Goal: Transaction & Acquisition: Purchase product/service

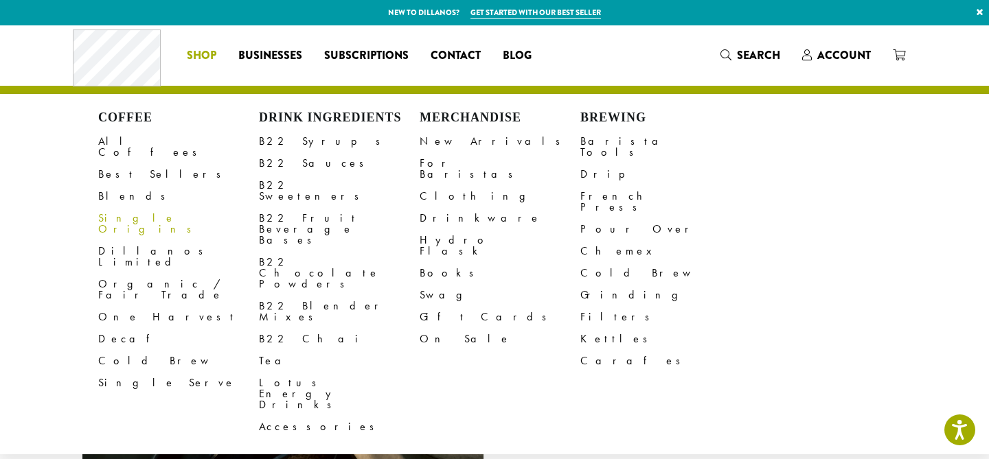
click at [122, 211] on link "Single Origins" at bounding box center [178, 223] width 161 height 33
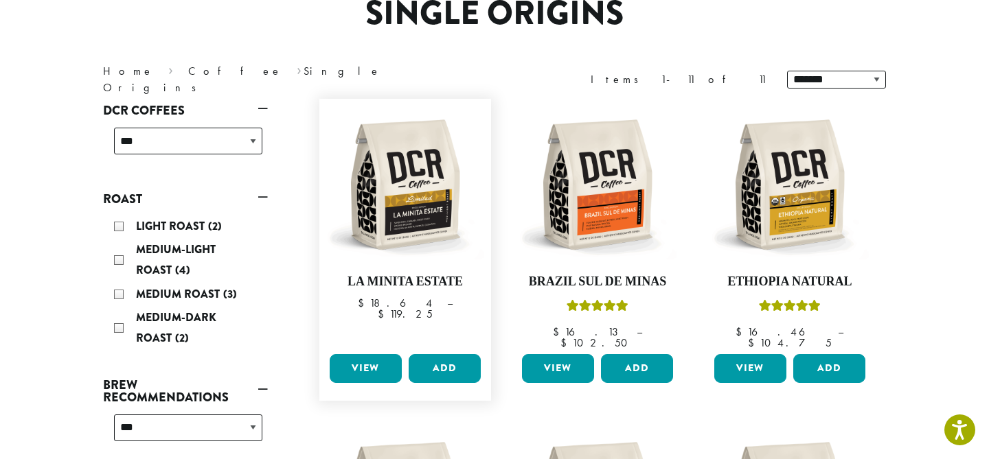
scroll to position [150, 0]
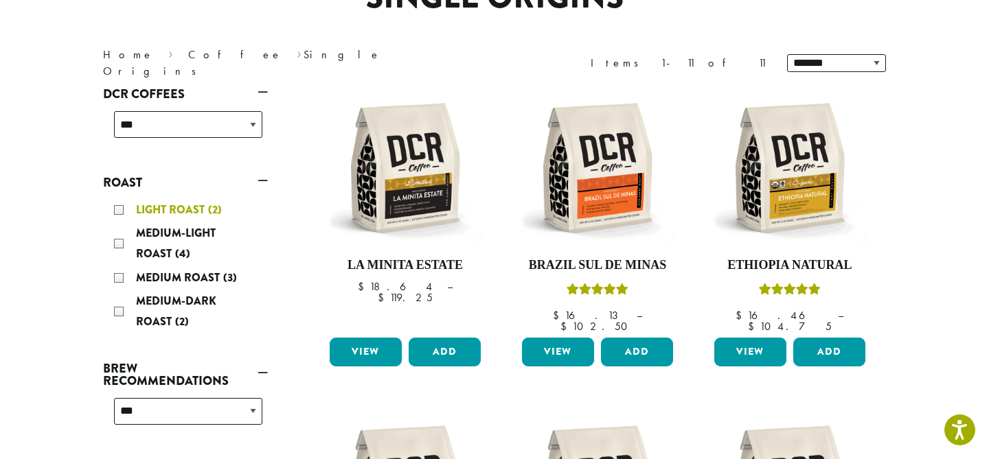
click at [167, 209] on span "Light Roast" at bounding box center [172, 210] width 72 height 16
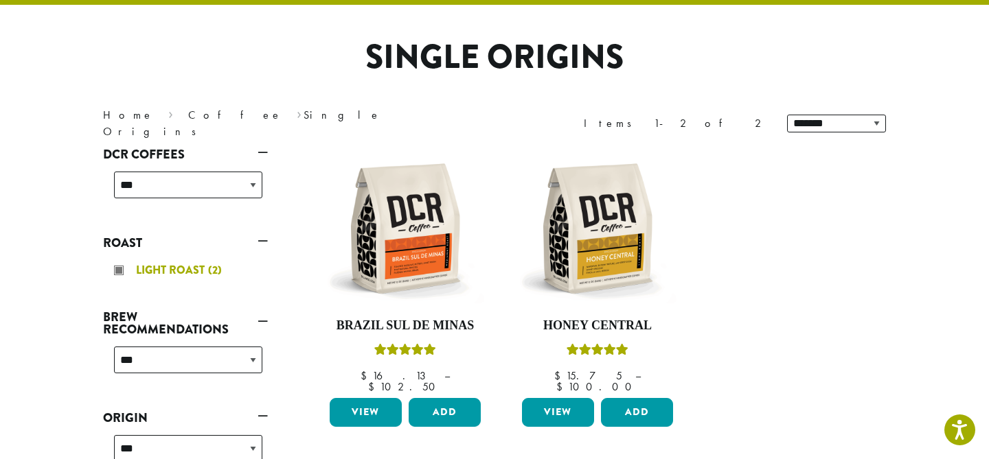
scroll to position [84, 0]
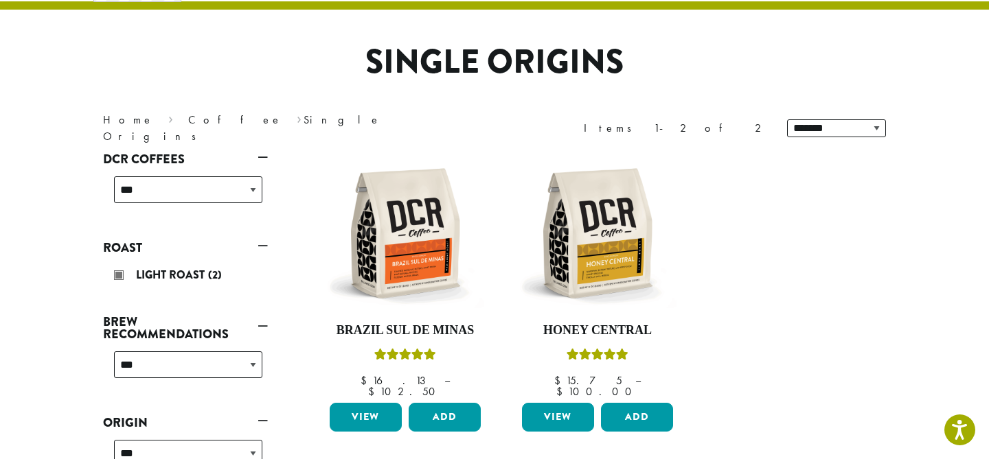
click at [262, 243] on link "Roast" at bounding box center [185, 247] width 165 height 23
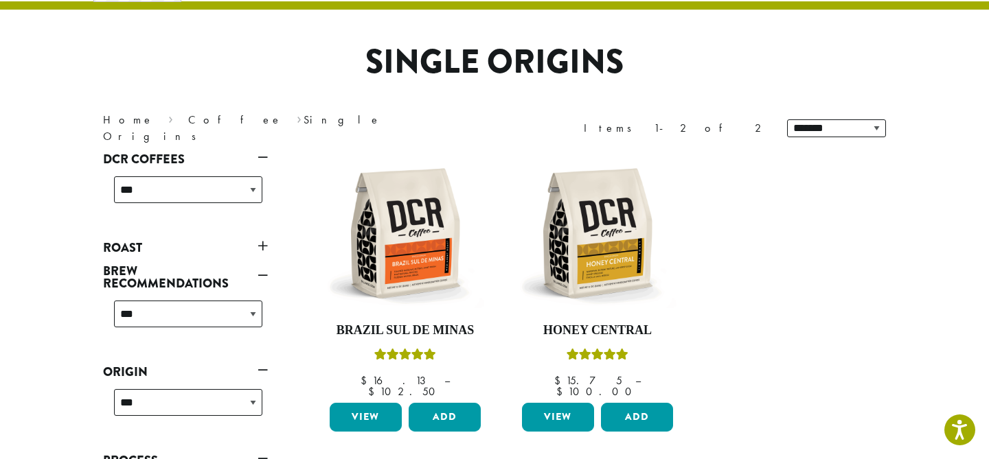
click at [262, 243] on link "Roast" at bounding box center [185, 247] width 165 height 23
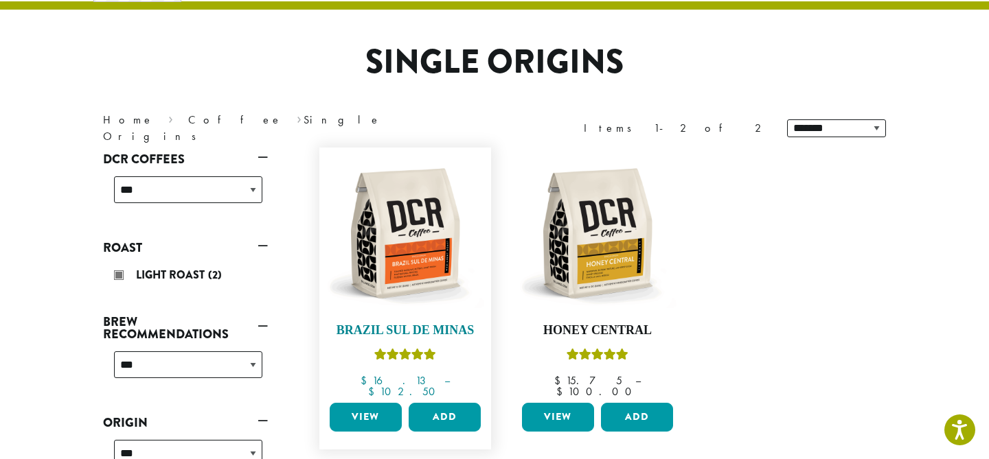
click at [435, 247] on img at bounding box center [405, 234] width 158 height 158
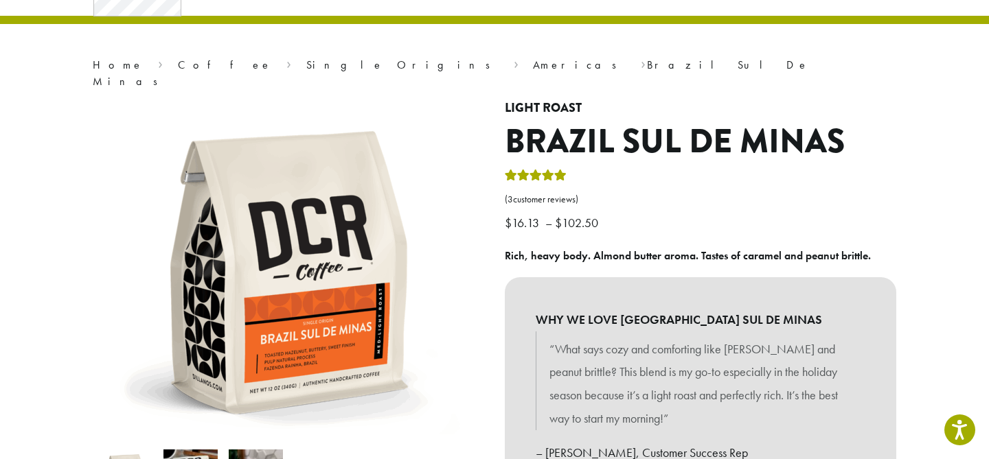
scroll to position [72, 0]
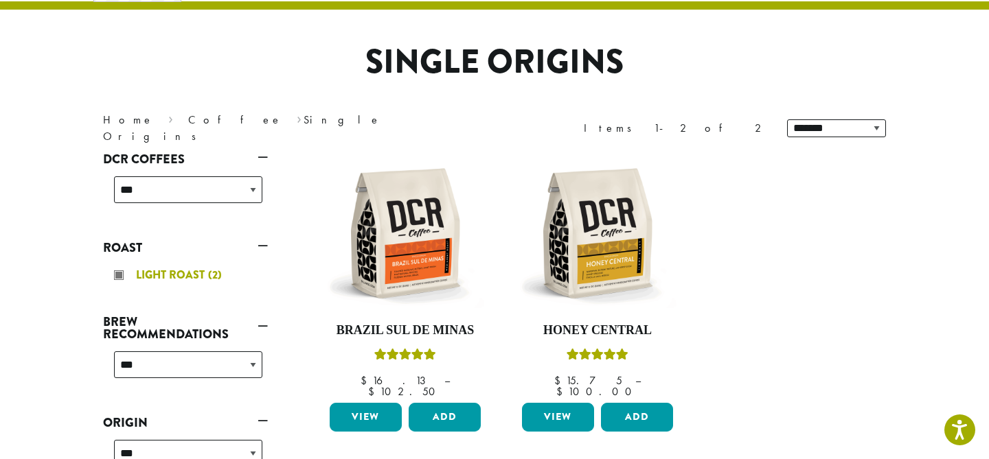
click at [122, 277] on div "Light Roast (2)" at bounding box center [188, 275] width 148 height 21
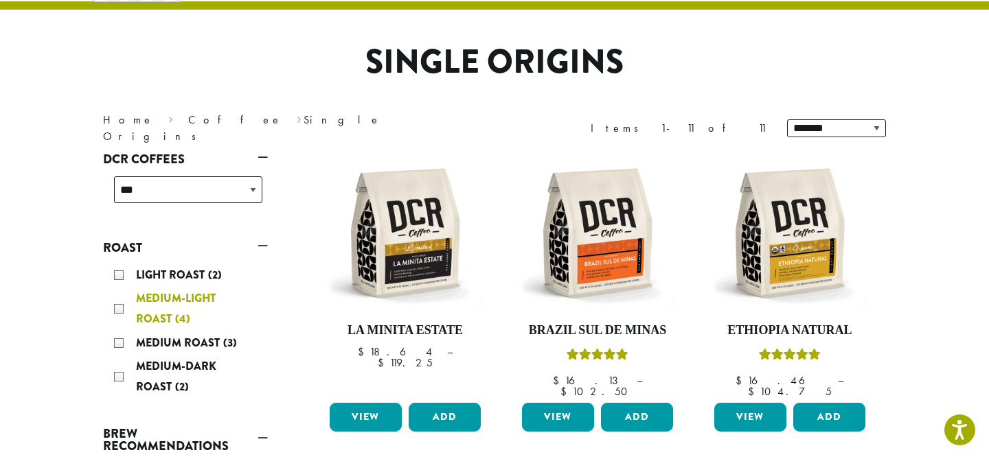
click at [159, 304] on span "Medium-Light Roast" at bounding box center [176, 309] width 80 height 36
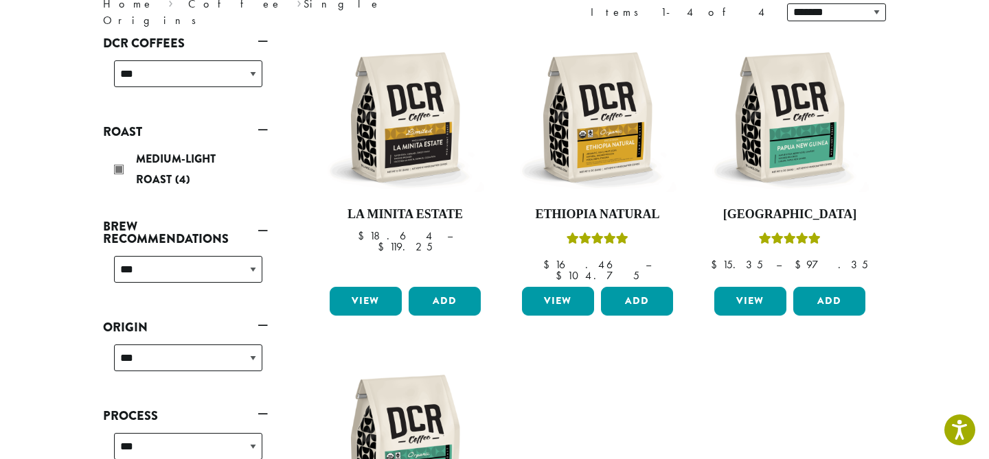
scroll to position [124, 0]
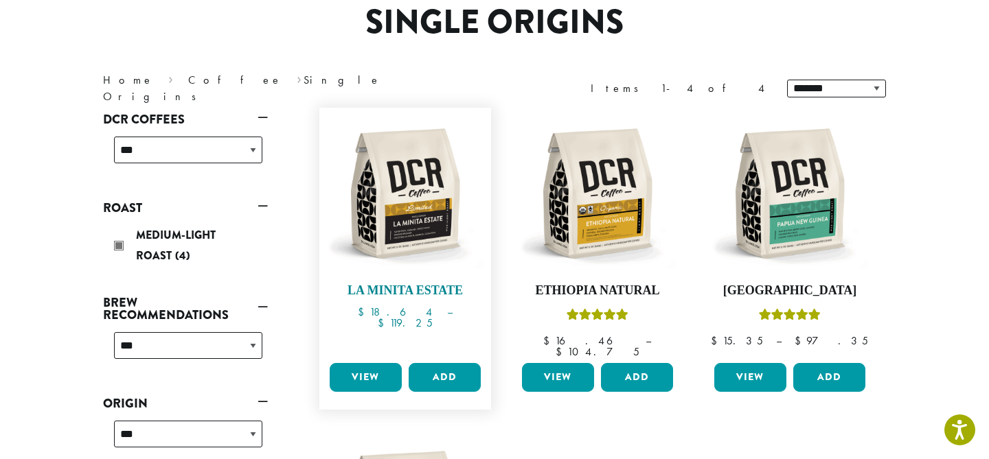
click at [410, 179] on img at bounding box center [405, 194] width 158 height 158
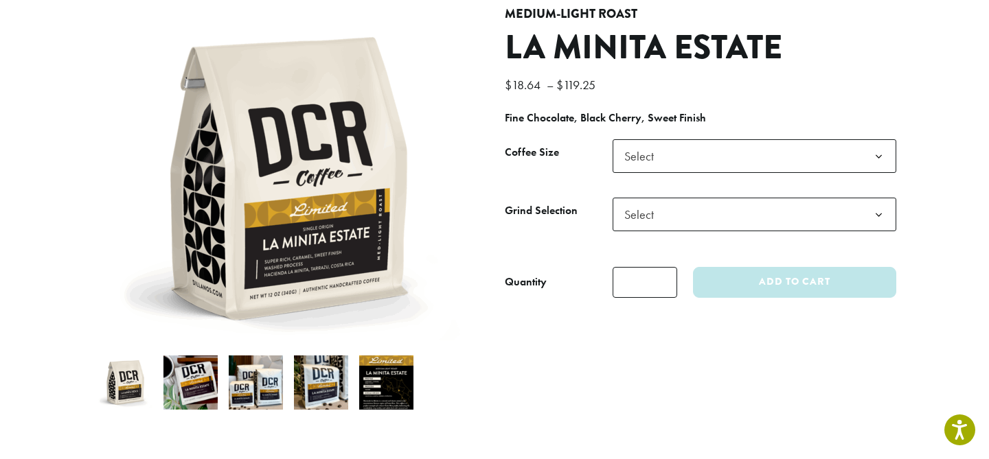
scroll to position [148, 0]
